Goal: Task Accomplishment & Management: Manage account settings

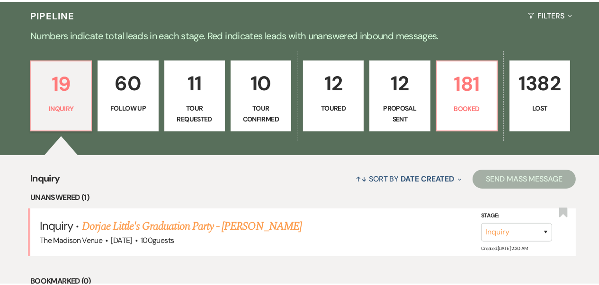
scroll to position [211, 0]
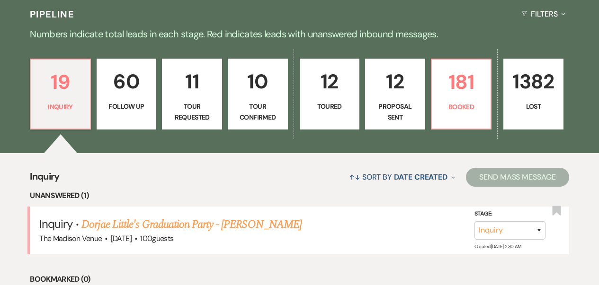
click at [223, 193] on li "Unanswered (1)" at bounding box center [299, 196] width 539 height 12
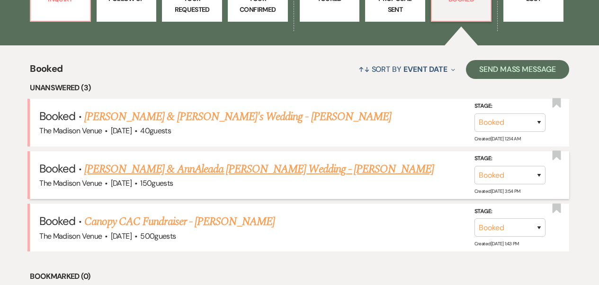
scroll to position [366, 0]
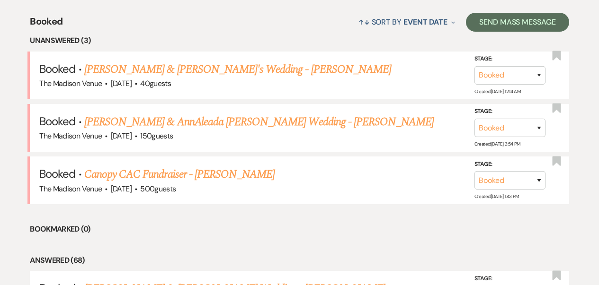
click at [152, 169] on link "Canopy CAC Fundraiser - [PERSON_NAME]" at bounding box center [179, 174] width 190 height 17
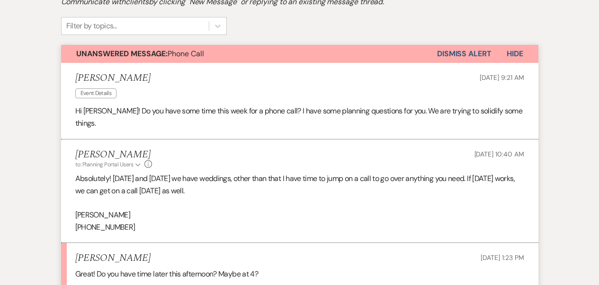
scroll to position [332, 0]
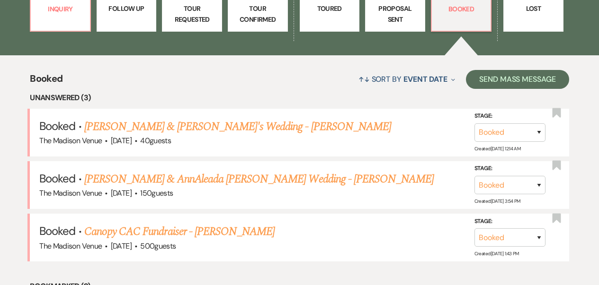
scroll to position [309, 0]
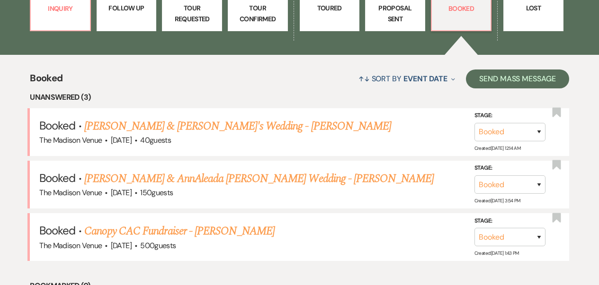
click at [144, 181] on link "[PERSON_NAME] & AnnAleada [PERSON_NAME] Wedding - [PERSON_NAME]" at bounding box center [259, 178] width 350 height 17
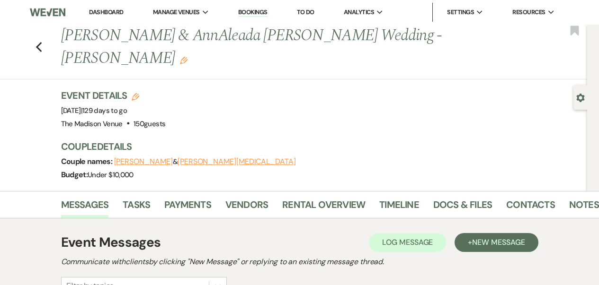
click at [52, 36] on div "Previous [PERSON_NAME] & [PERSON_NAME] Wedding - [PERSON_NAME] Edit Bookmark" at bounding box center [291, 52] width 592 height 55
click at [33, 31] on div "Previous [PERSON_NAME] & [PERSON_NAME] Wedding - [PERSON_NAME] Edit Bookmark" at bounding box center [291, 52] width 592 height 55
click at [49, 38] on div "Previous [PERSON_NAME] & [PERSON_NAME] Wedding - [PERSON_NAME] Edit Bookmark" at bounding box center [291, 52] width 592 height 55
click at [42, 42] on use "button" at bounding box center [38, 47] width 6 height 10
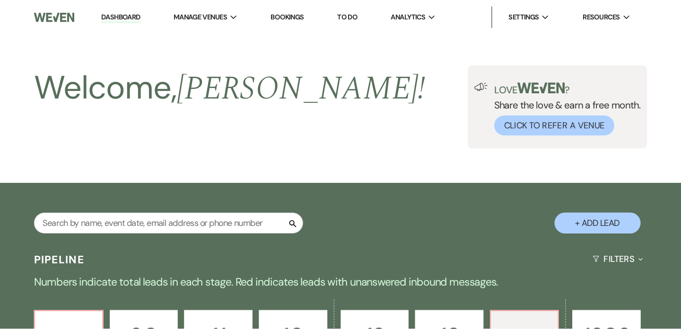
scroll to position [309, 0]
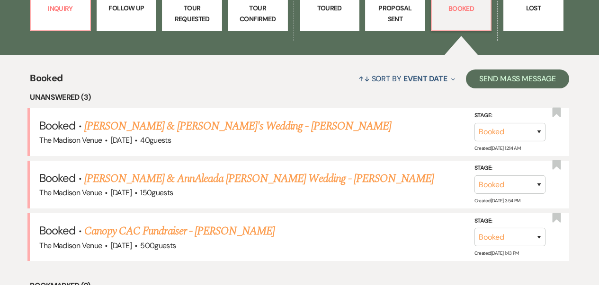
click at [249, 67] on div "↑↓ Sort By Event Date Expand Send Mass Message" at bounding box center [315, 78] width 506 height 25
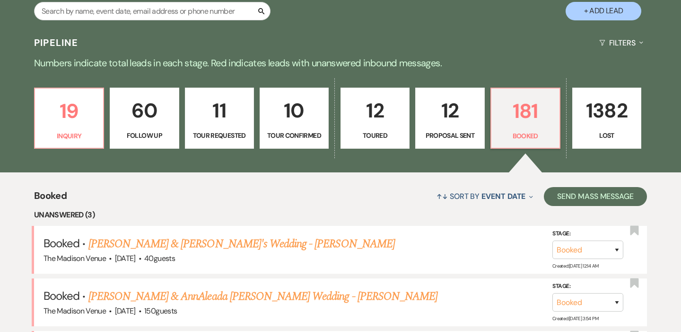
scroll to position [0, 0]
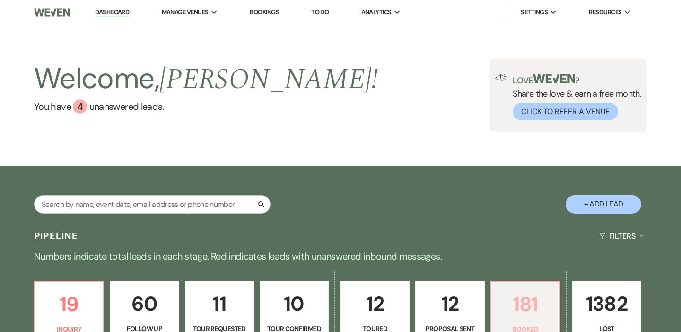
click at [511, 283] on link "181 Booked" at bounding box center [526, 312] width 70 height 62
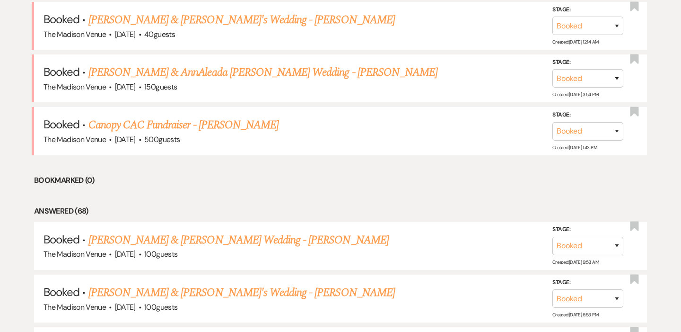
scroll to position [417, 0]
click at [235, 237] on link "[PERSON_NAME] & [PERSON_NAME] Wedding - [PERSON_NAME]" at bounding box center [239, 239] width 301 height 17
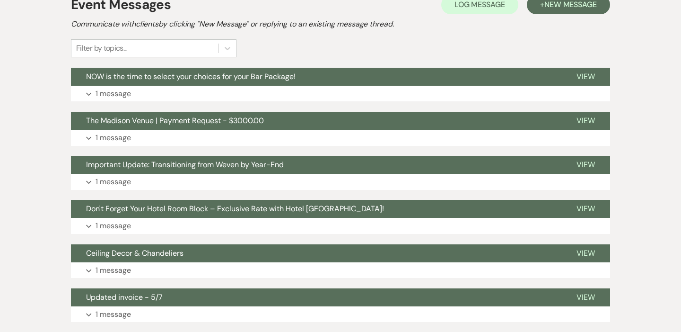
scroll to position [291, 0]
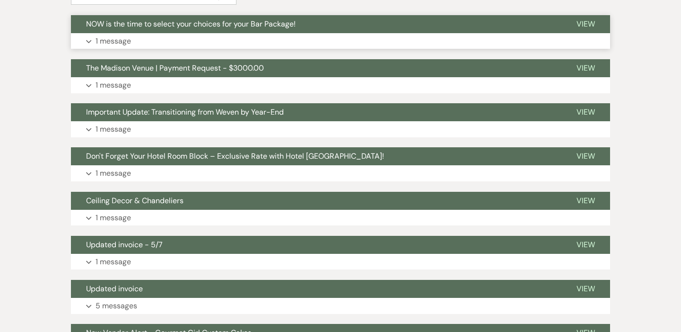
click at [266, 33] on button "Expand 1 message" at bounding box center [341, 41] width 540 height 16
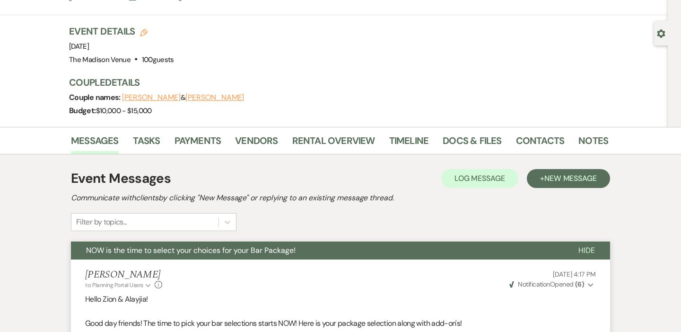
scroll to position [0, 0]
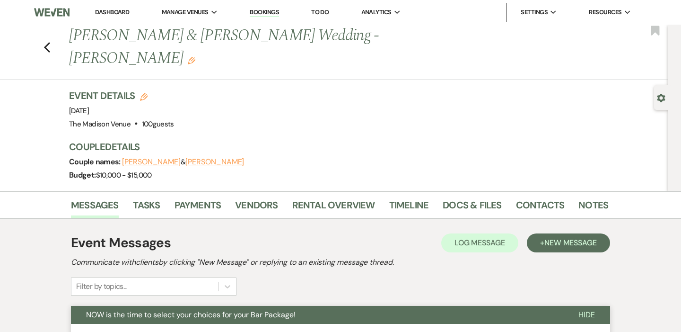
click at [43, 104] on div "Previous [PERSON_NAME] & [PERSON_NAME] Wedding - [PERSON_NAME] Edit Bookmark Ge…" at bounding box center [334, 108] width 668 height 167
click at [49, 42] on icon "Previous" at bounding box center [47, 47] width 7 height 11
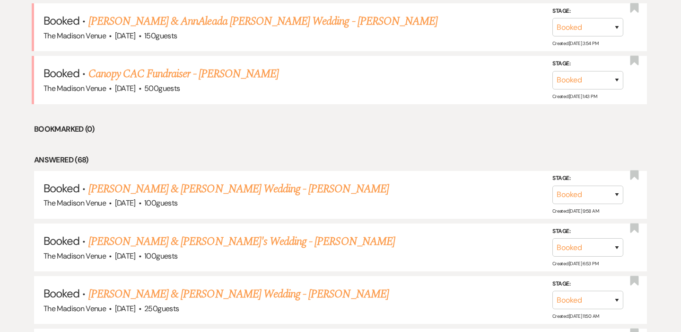
scroll to position [500, 0]
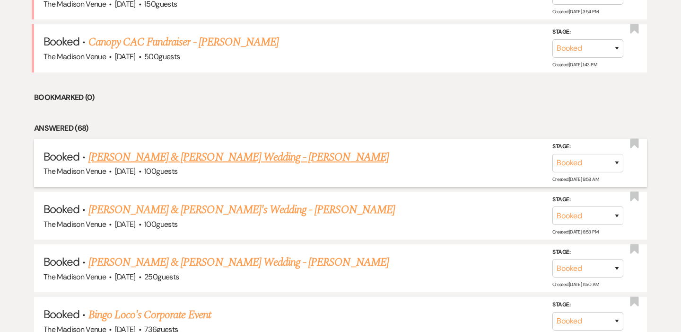
click at [248, 146] on li "Booked · [PERSON_NAME] & [PERSON_NAME] Wedding - [PERSON_NAME] The Madison Venu…" at bounding box center [340, 163] width 613 height 48
click at [246, 150] on link "[PERSON_NAME] & [PERSON_NAME] Wedding - [PERSON_NAME]" at bounding box center [239, 157] width 301 height 17
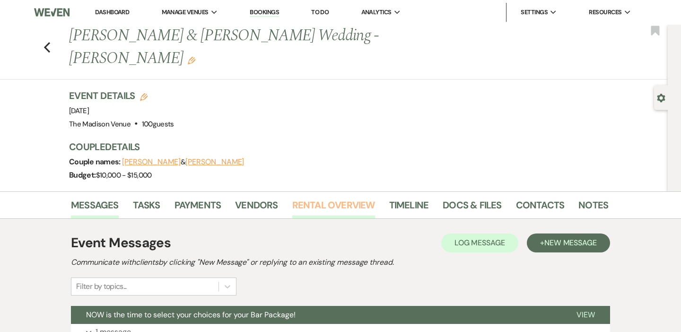
click at [343, 197] on link "Rental Overview" at bounding box center [333, 207] width 83 height 21
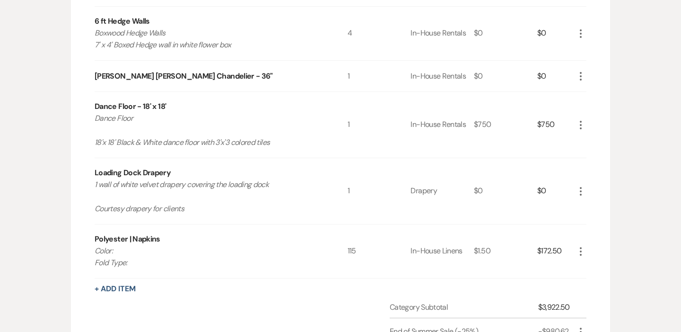
scroll to position [106, 0]
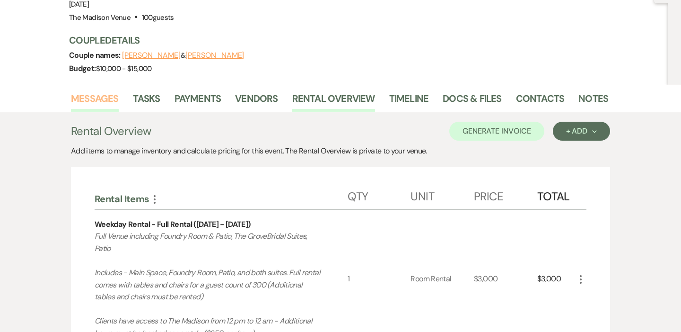
click at [115, 91] on link "Messages" at bounding box center [95, 101] width 48 height 21
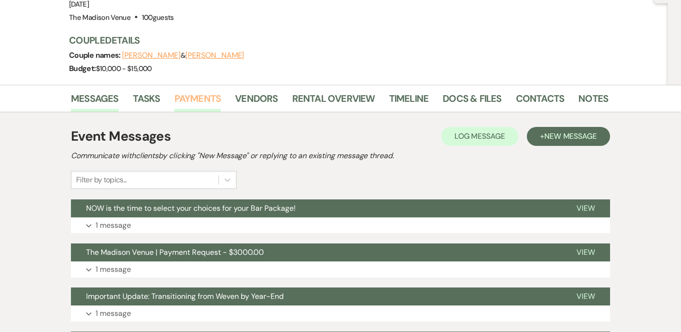
click at [194, 91] on link "Payments" at bounding box center [198, 101] width 47 height 21
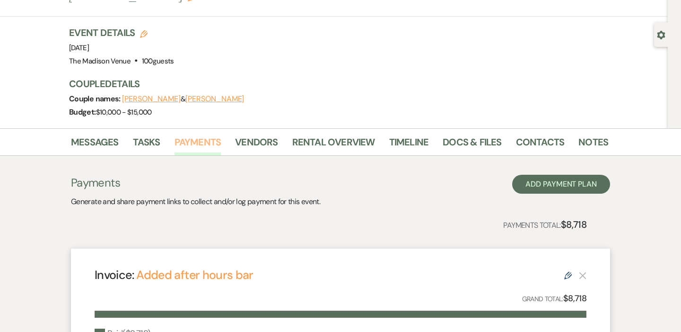
scroll to position [62, 0]
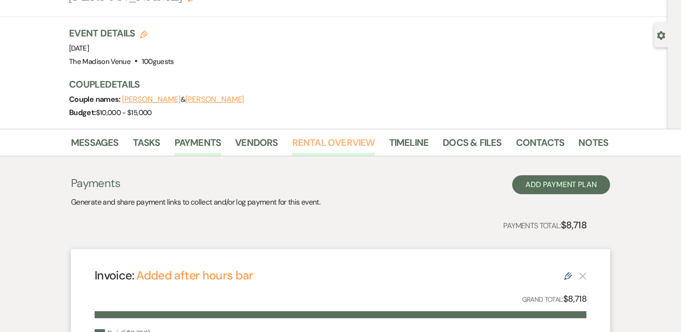
click at [351, 135] on link "Rental Overview" at bounding box center [333, 145] width 83 height 21
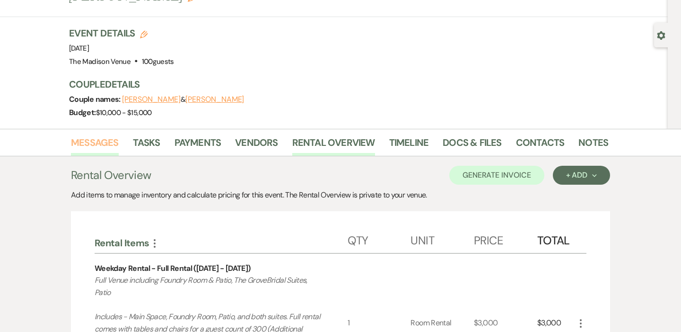
click at [102, 135] on link "Messages" at bounding box center [95, 145] width 48 height 21
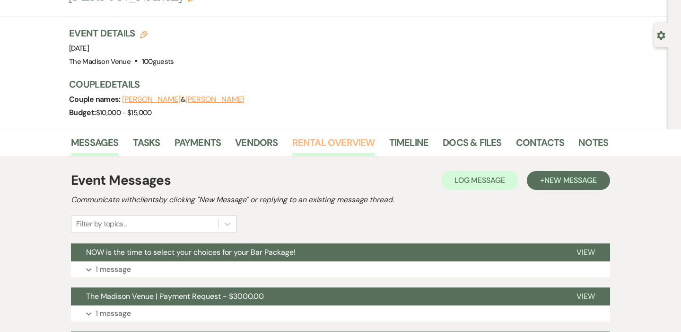
click at [350, 135] on link "Rental Overview" at bounding box center [333, 145] width 83 height 21
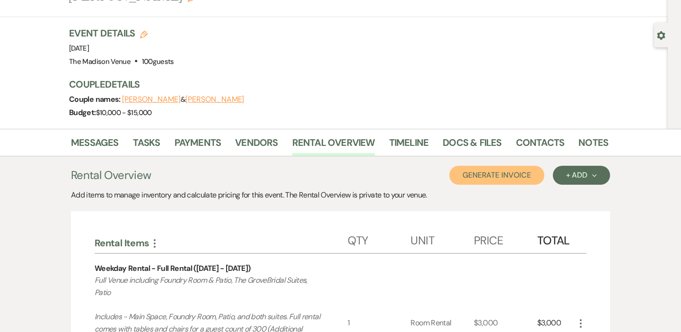
click at [508, 166] on button "Generate Invoice" at bounding box center [497, 175] width 95 height 19
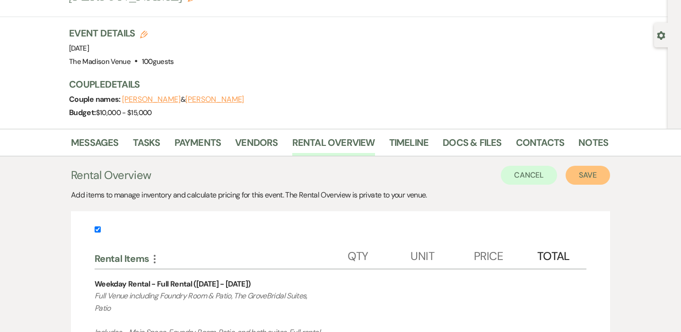
click at [598, 166] on button "Save" at bounding box center [588, 175] width 44 height 19
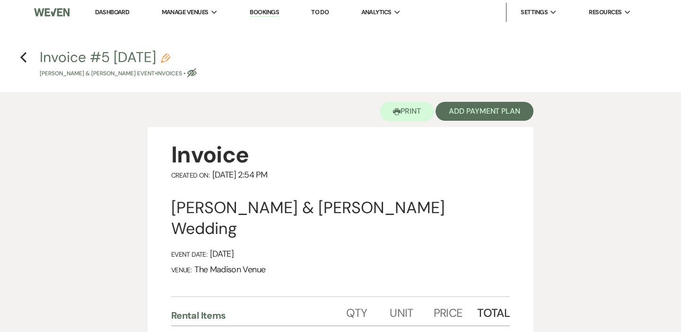
click at [170, 55] on use "button" at bounding box center [165, 57] width 9 height 9
select select "22"
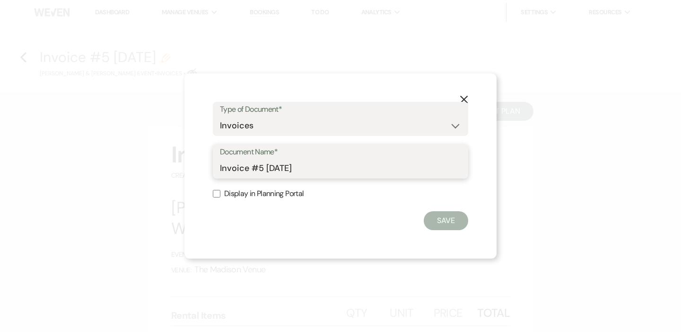
click at [330, 175] on input "Invoice #5 [DATE]" at bounding box center [340, 168] width 241 height 18
type input "Invoice #5 [DATE] - +Napkins"
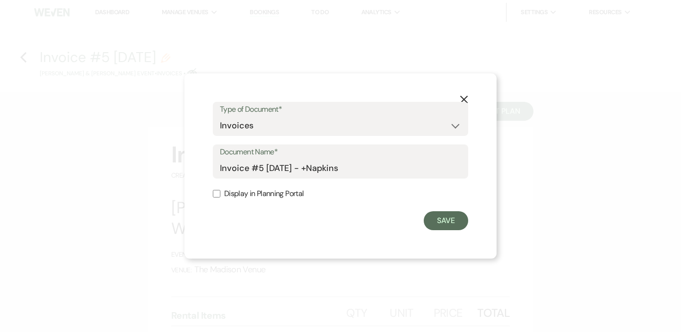
click at [251, 196] on label "Display in Planning Portal" at bounding box center [341, 194] width 256 height 14
click at [221, 196] on input "Display in Planning Portal" at bounding box center [217, 194] width 8 height 8
checkbox input "true"
click at [444, 210] on form "Type of Document* Special Event Insurance Vendor Certificate of Insurance Contr…" at bounding box center [341, 166] width 256 height 128
click at [443, 216] on button "Save" at bounding box center [446, 220] width 44 height 19
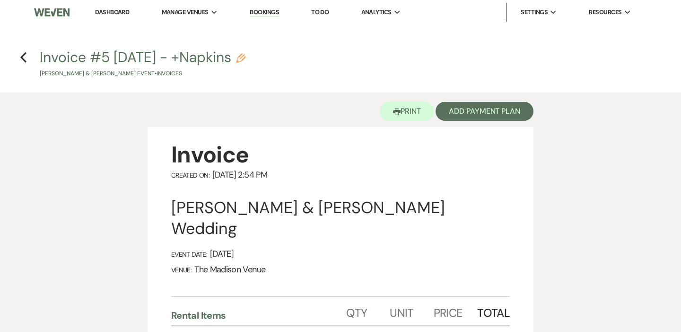
click at [478, 94] on div "Printer Print Add Payment Plan" at bounding box center [341, 109] width 386 height 35
click at [466, 110] on button "Add Payment Plan" at bounding box center [485, 111] width 98 height 19
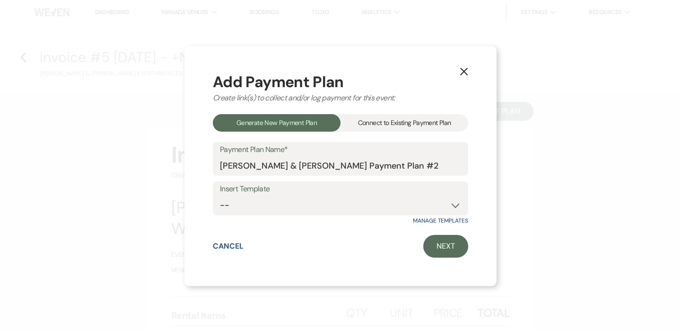
click at [369, 134] on div "Add Payment Plan Create link(s) to collect and/or log payment for this event: G…" at bounding box center [341, 166] width 256 height 184
click at [367, 121] on div "Connect to Existing Payment Plan" at bounding box center [405, 123] width 128 height 18
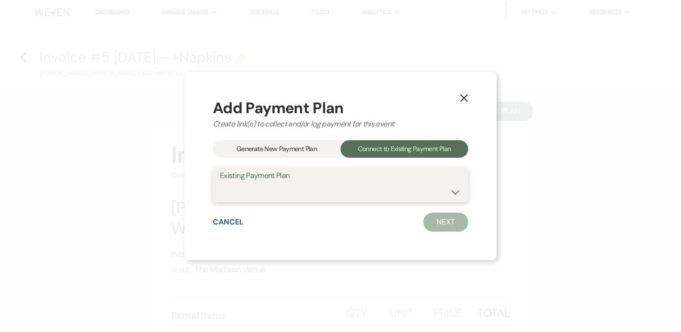
click at [290, 195] on select "[PERSON_NAME] & [PERSON_NAME] Payment Plan #1" at bounding box center [340, 192] width 241 height 18
select select "14261"
click at [220, 183] on select "[PERSON_NAME] & [PERSON_NAME] Payment Plan #1" at bounding box center [340, 192] width 241 height 18
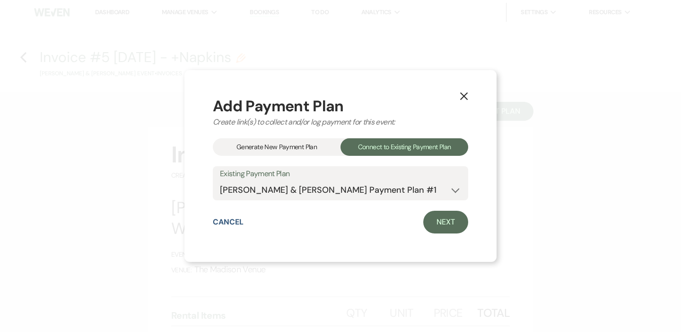
click at [455, 236] on div "X Add Payment Plan Create link(s) to collect and/or log payment for this event:…" at bounding box center [341, 166] width 312 height 192
click at [454, 216] on link "Next" at bounding box center [446, 222] width 45 height 23
select select "27277"
select select "1"
select select "true"
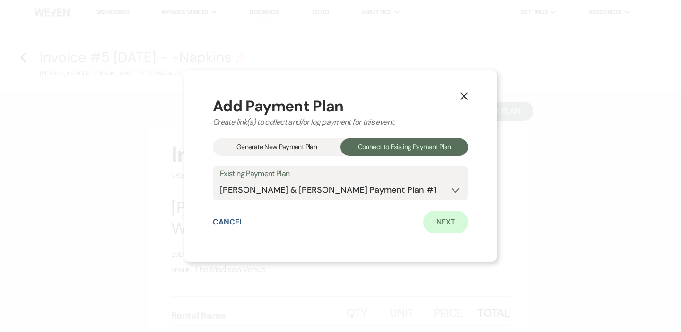
select select "1"
select select "true"
select select "1"
select select "true"
select select "1"
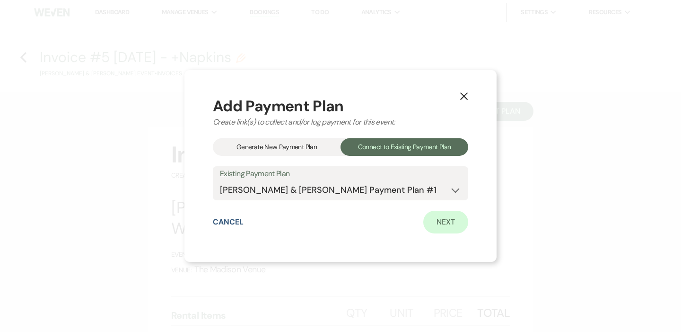
select select "true"
select select "1"
select select "true"
select select "1"
select select "true"
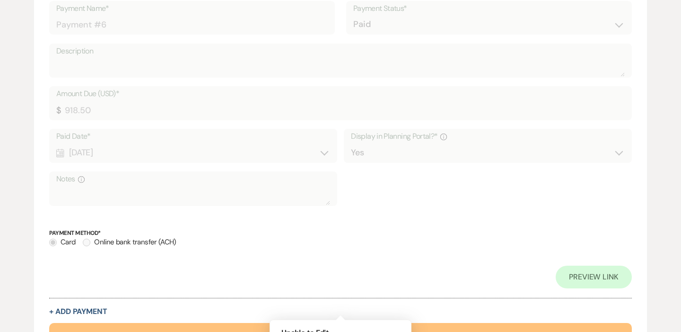
scroll to position [2085, 0]
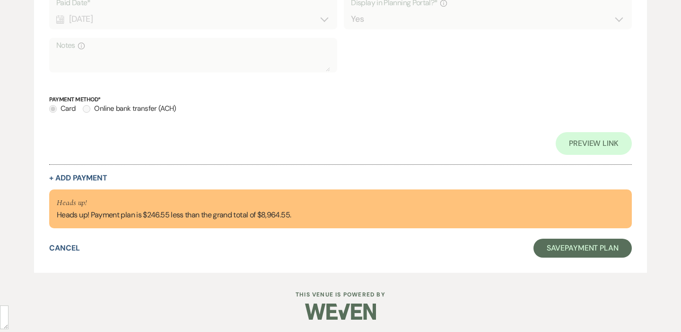
click at [204, 253] on div "Cancel Save Payment Plan" at bounding box center [340, 248] width 583 height 19
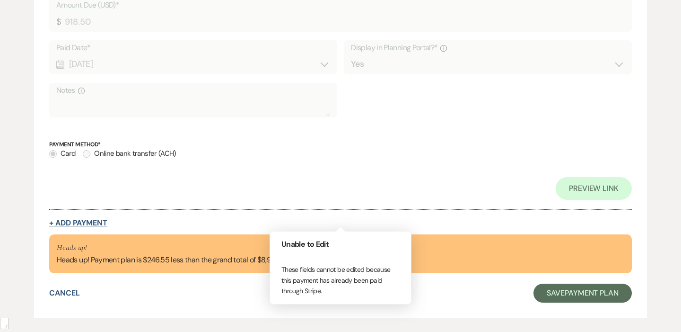
click at [73, 221] on button "+ Add Payment" at bounding box center [78, 223] width 58 height 8
select select "2"
select select "flat"
select select "true"
select select "client"
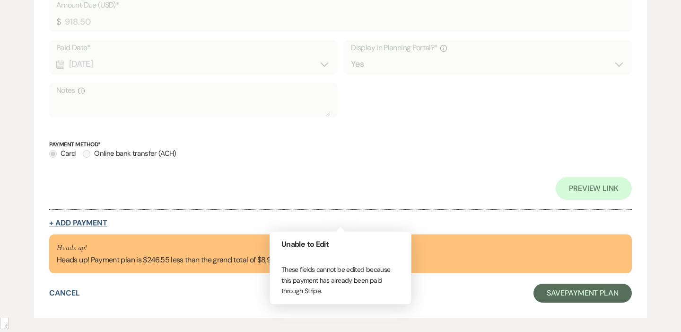
select select "weeks"
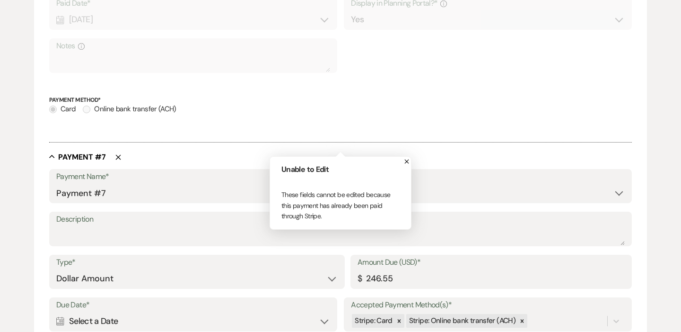
scroll to position [1978, 0]
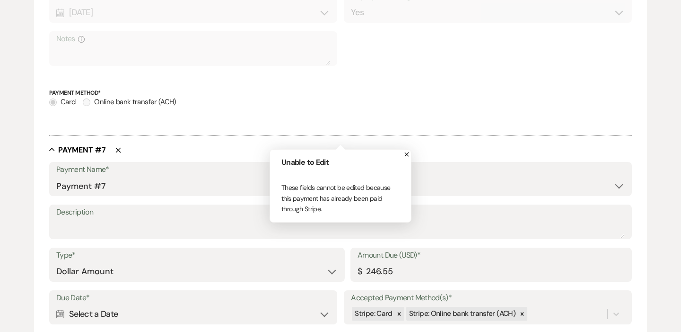
click at [117, 245] on div "Payment Name* Payment #7 Payment Status* Paid Unpaid Description Type* Dollar A…" at bounding box center [340, 314] width 583 height 305
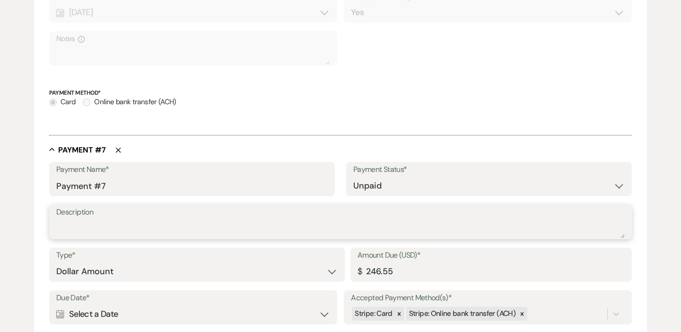
click at [116, 231] on textarea "Description" at bounding box center [340, 228] width 569 height 19
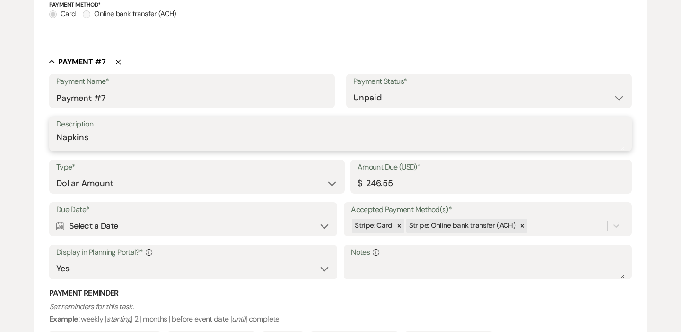
scroll to position [2067, 0]
type textarea "Napkins"
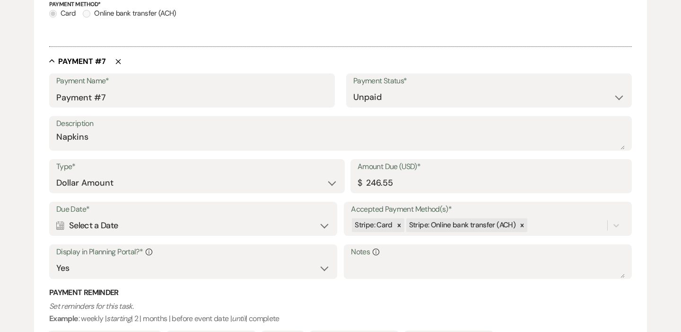
click at [127, 220] on div "Calendar Select a Date Expand" at bounding box center [193, 225] width 274 height 18
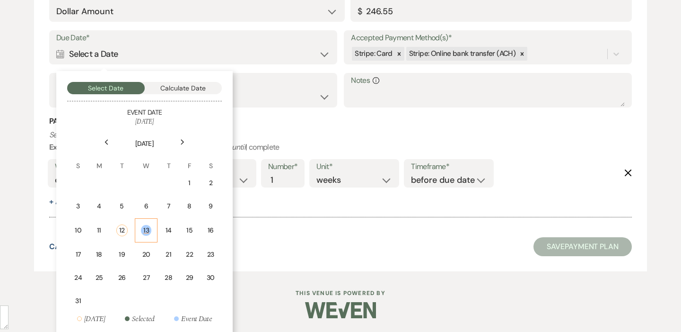
scroll to position [2240, 0]
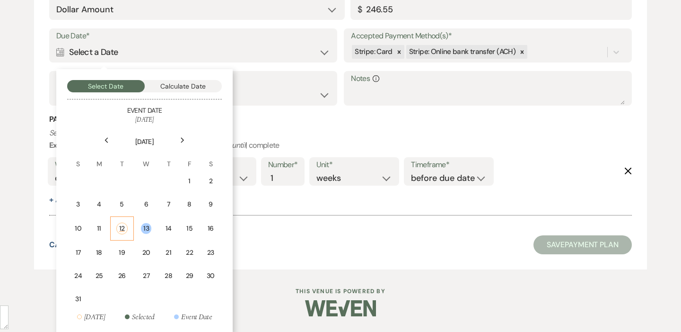
click at [121, 224] on div "12" at bounding box center [121, 228] width 11 height 12
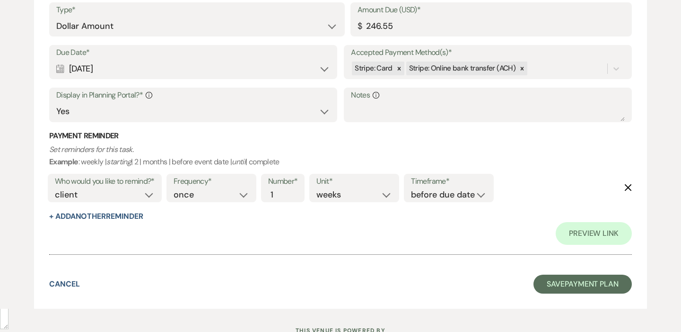
scroll to position [2394, 0]
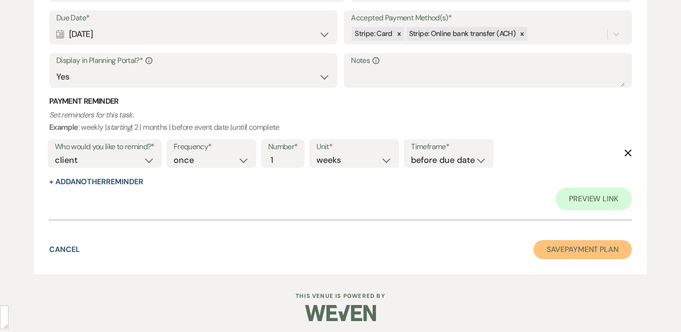
click at [566, 250] on button "Save Payment Plan" at bounding box center [583, 249] width 98 height 19
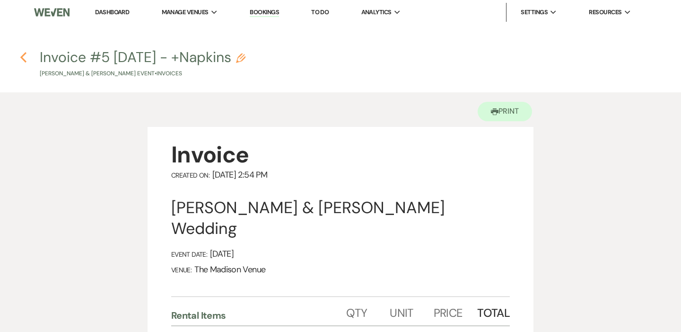
click at [23, 58] on use "button" at bounding box center [23, 57] width 6 height 10
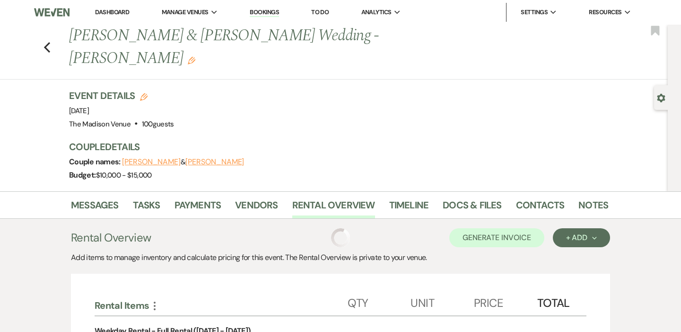
scroll to position [62, 0]
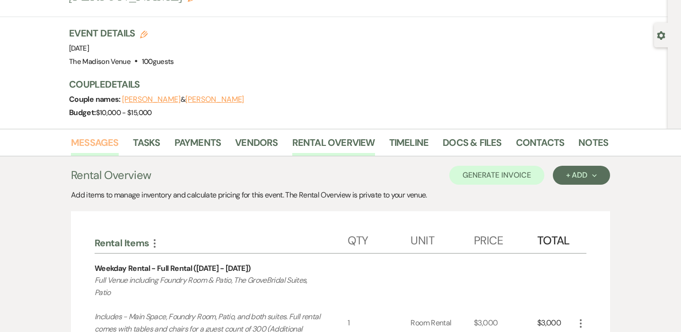
click at [112, 135] on link "Messages" at bounding box center [95, 145] width 48 height 21
